Goal: Register for event/course

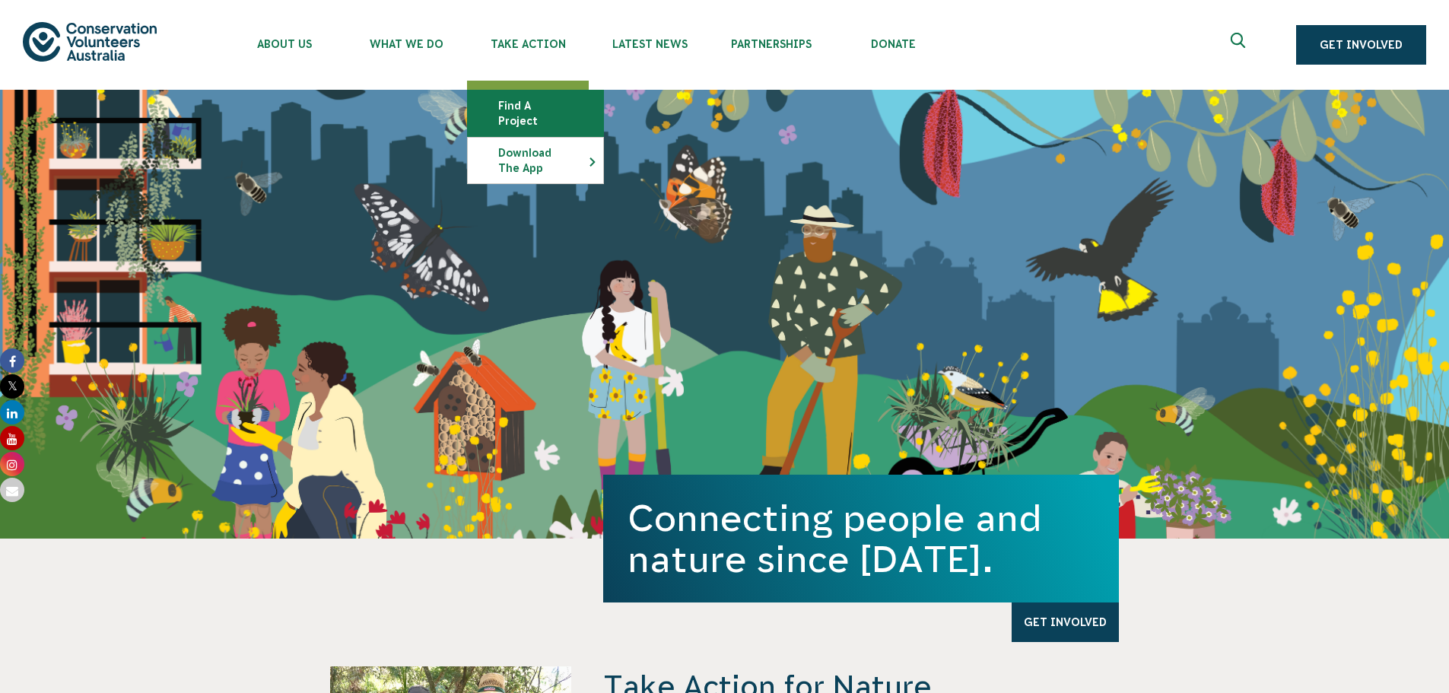
click at [512, 105] on link "Find a project" at bounding box center [535, 114] width 135 height 46
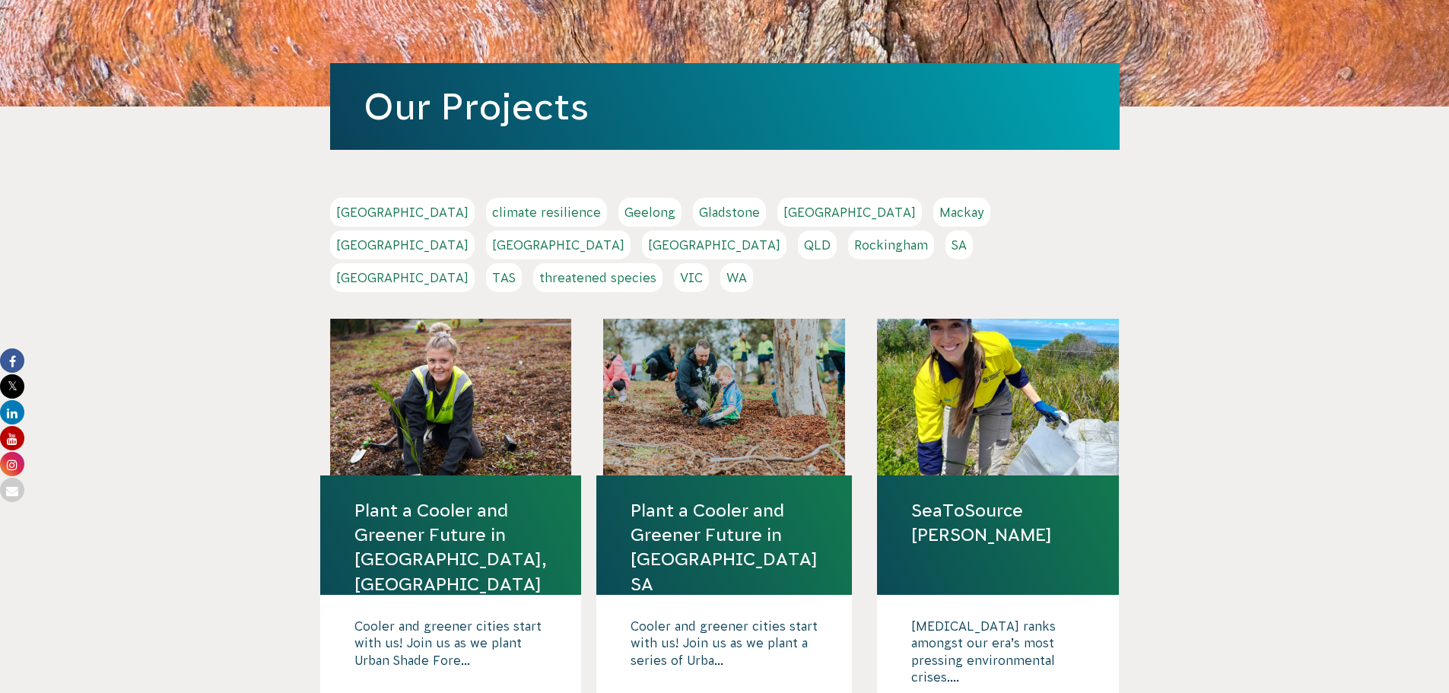
scroll to position [228, 0]
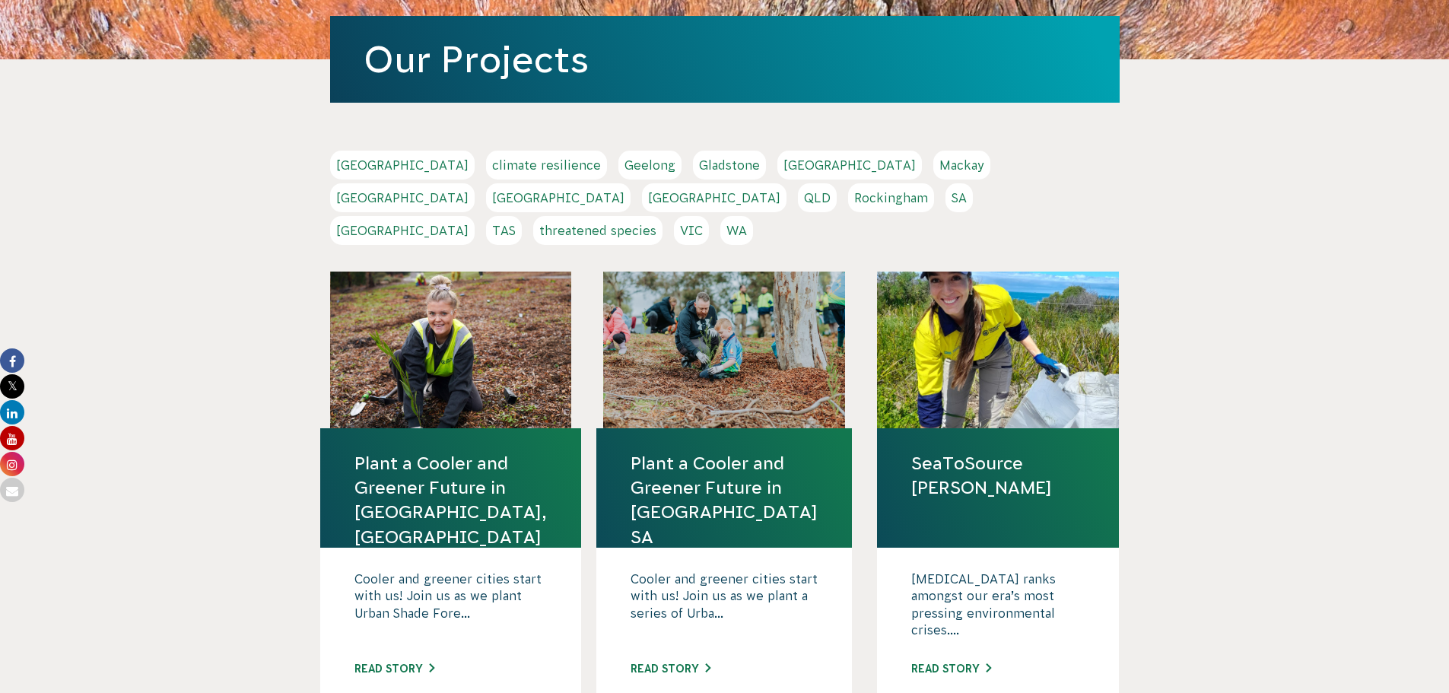
click at [618, 159] on link "Geelong" at bounding box center [649, 165] width 63 height 29
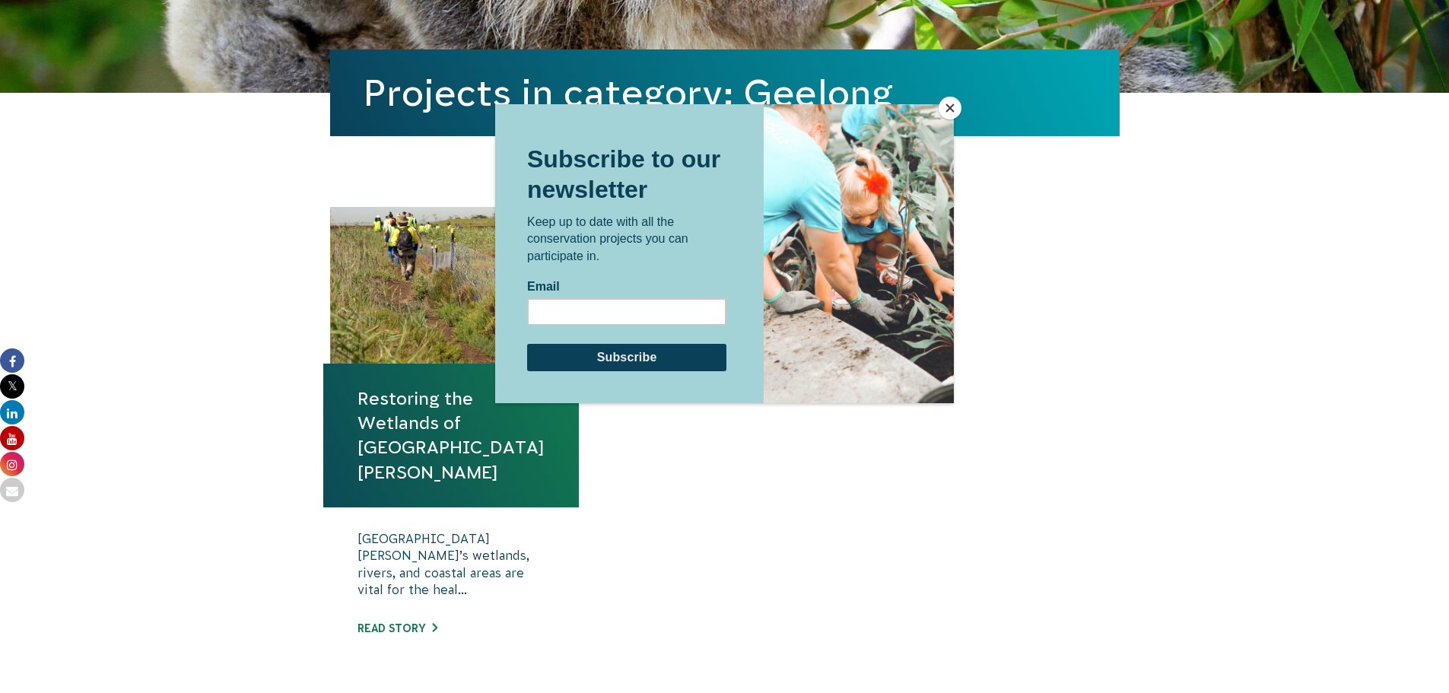
scroll to position [456, 0]
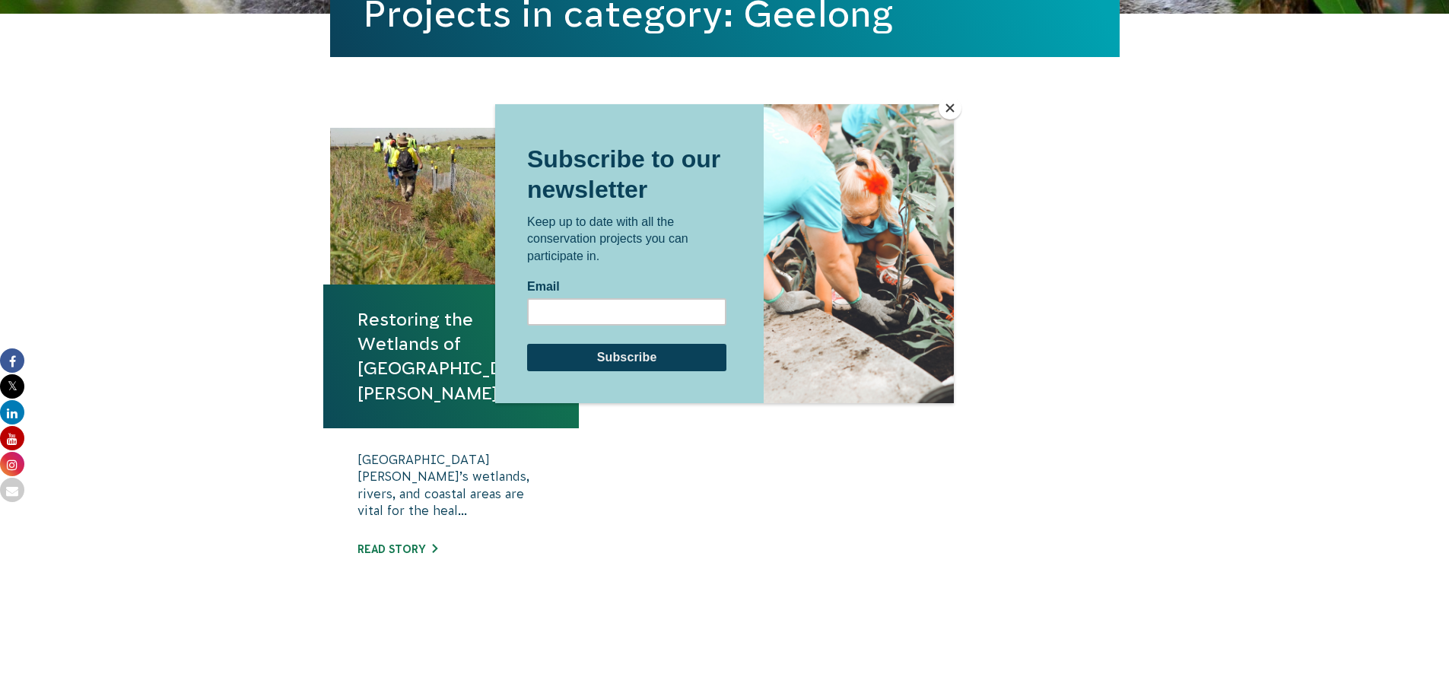
click at [947, 103] on button "Close" at bounding box center [950, 108] width 23 height 23
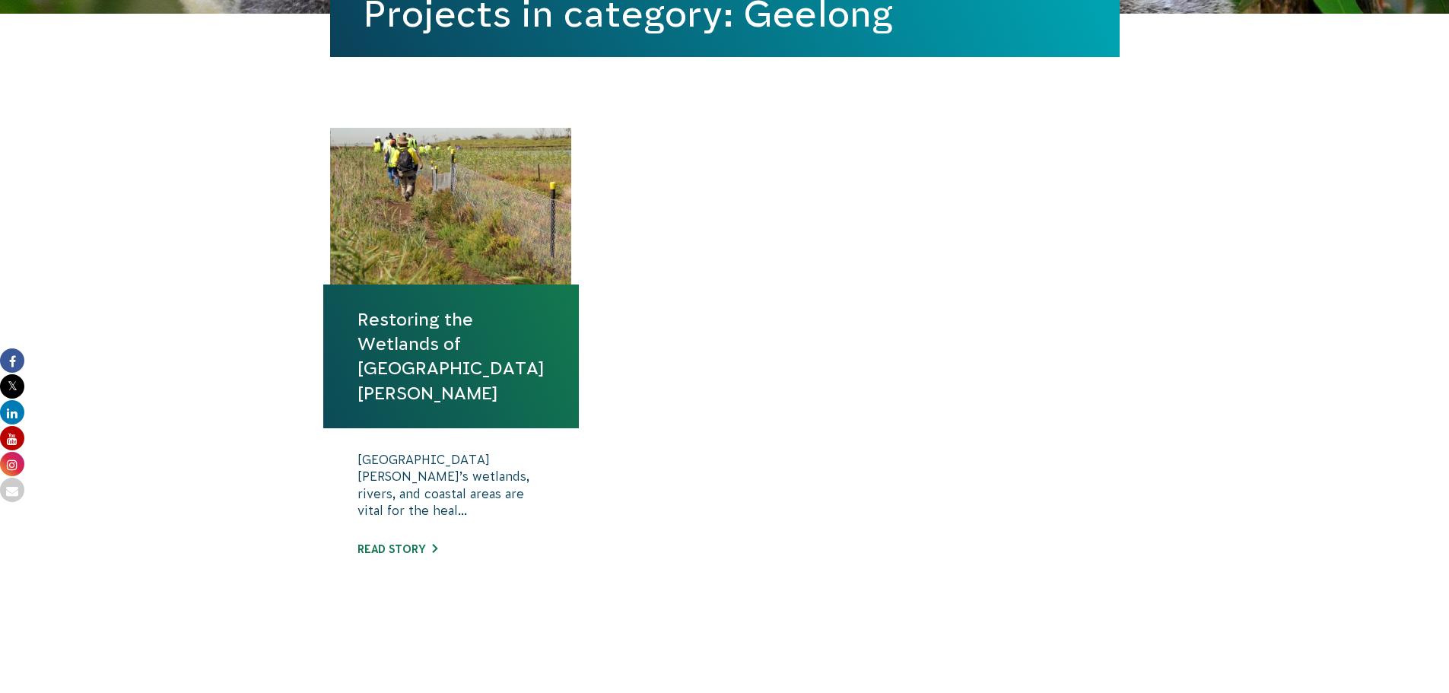
click at [386, 341] on link "Restoring the Wetlands of [GEOGRAPHIC_DATA][PERSON_NAME]" at bounding box center [450, 356] width 187 height 98
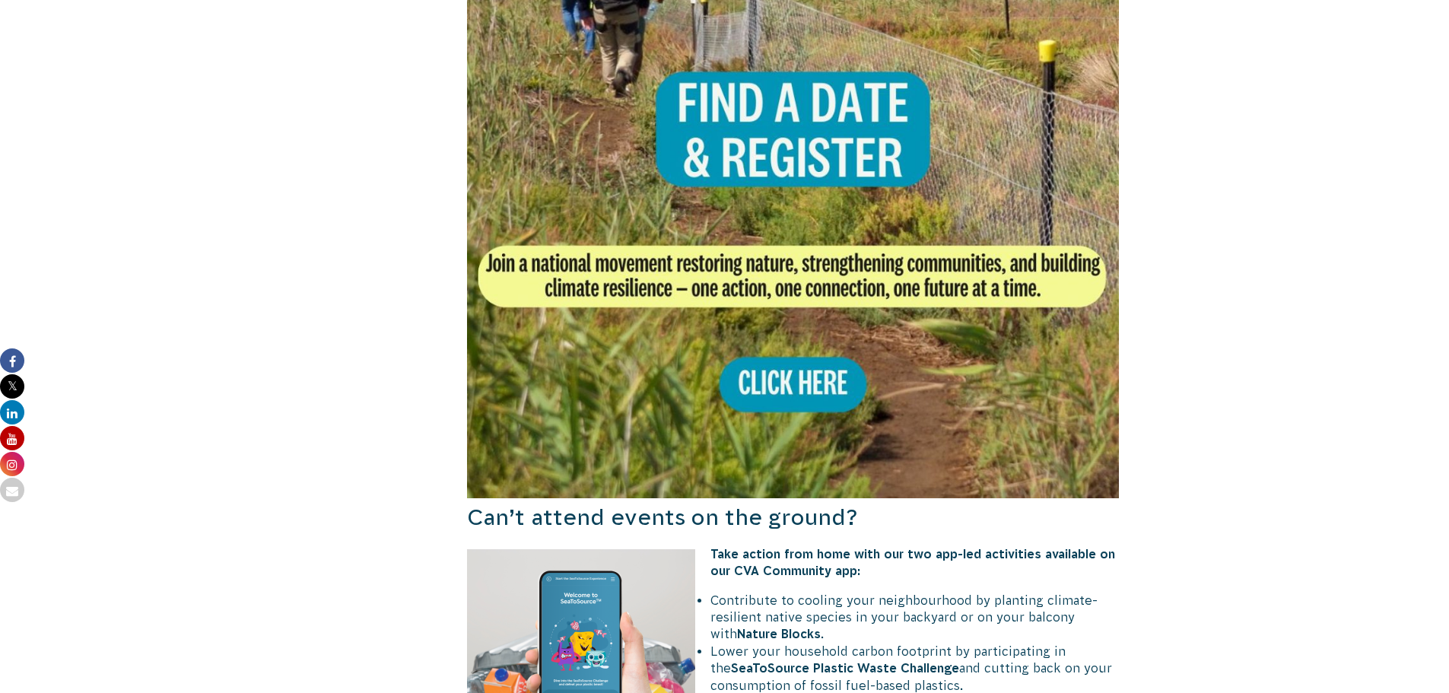
scroll to position [1065, 0]
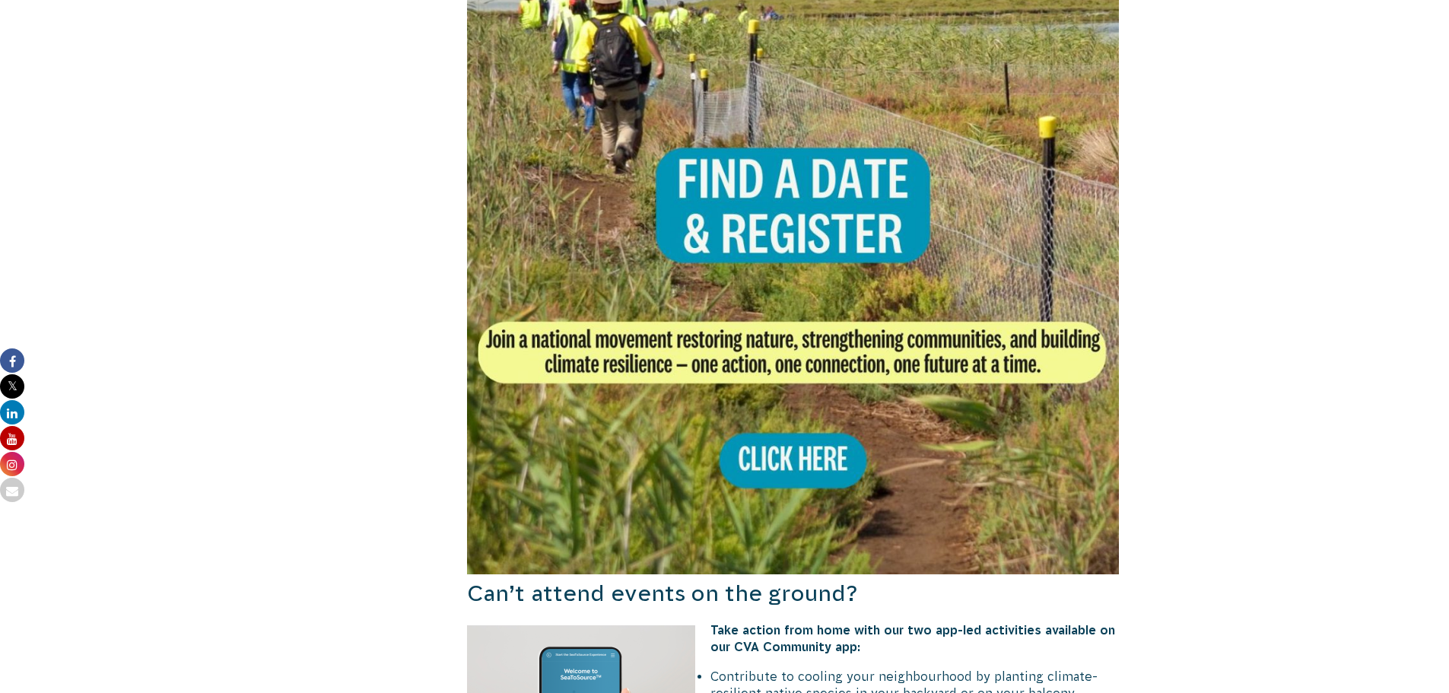
click at [771, 419] on img at bounding box center [793, 248] width 653 height 653
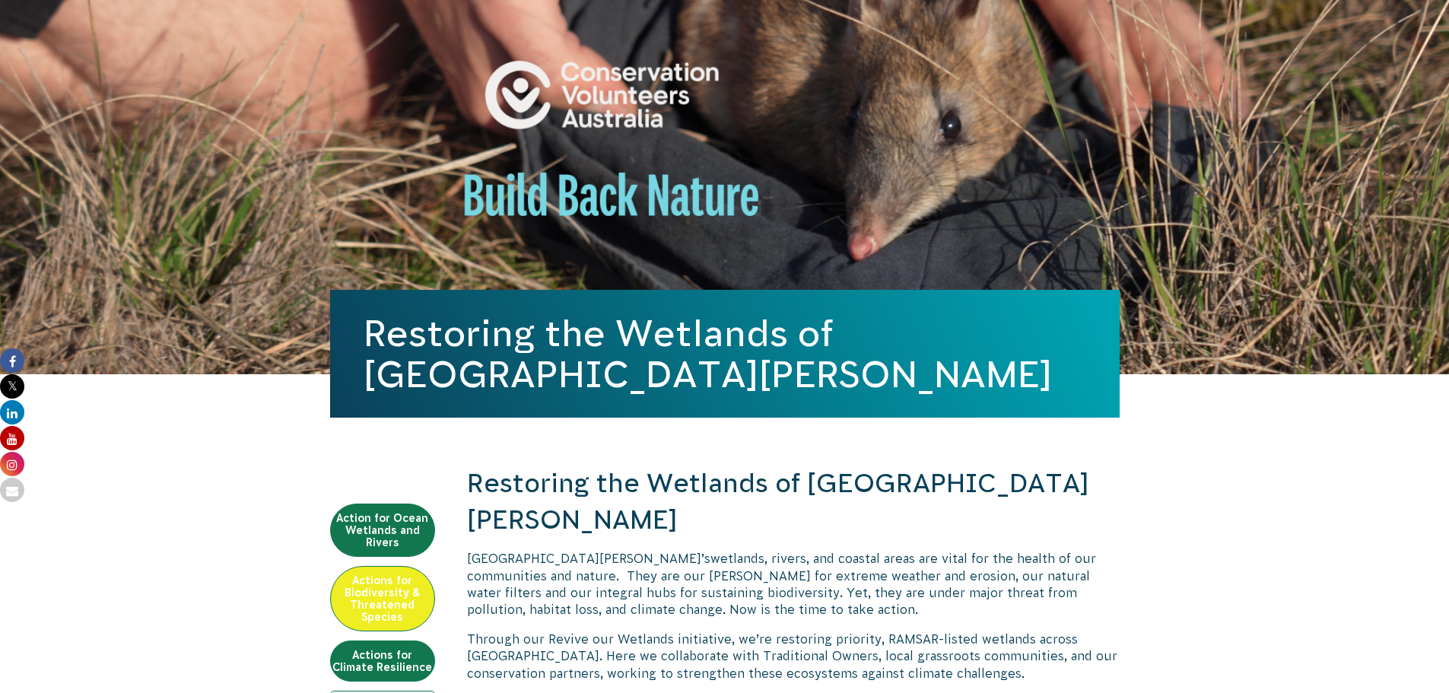
scroll to position [0, 0]
